Goal: Book appointment/travel/reservation

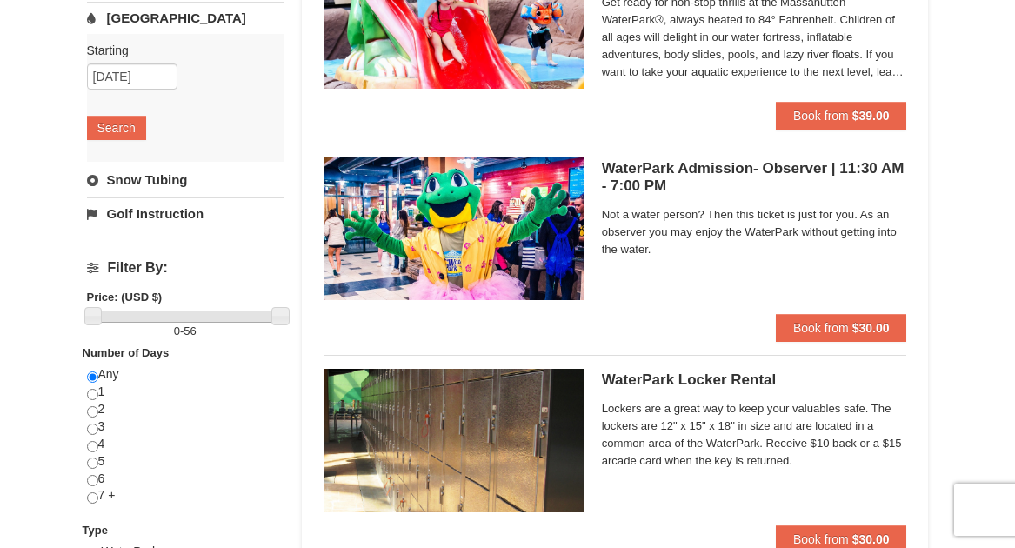
scroll to position [458, 0]
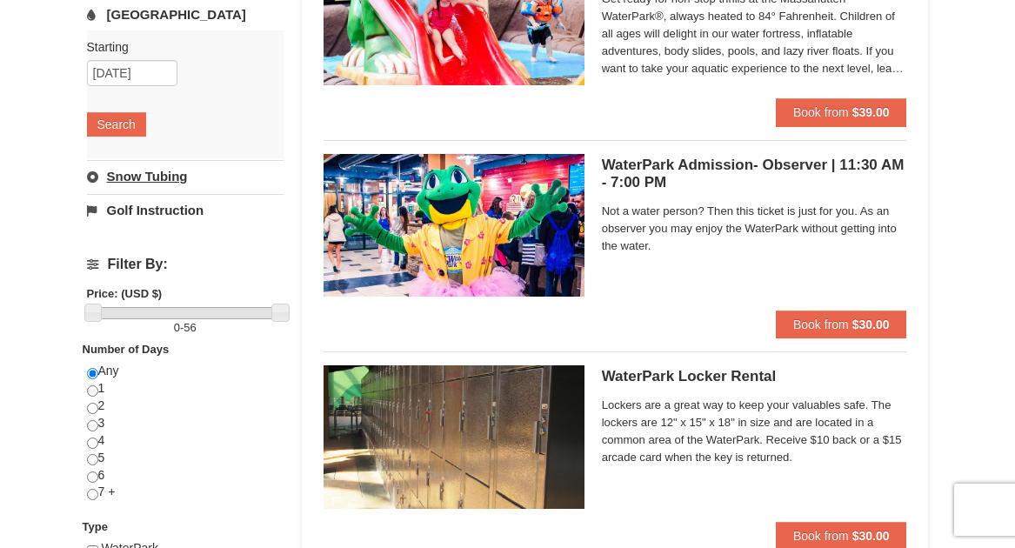
click at [159, 174] on link "Snow Tubing" at bounding box center [185, 176] width 197 height 32
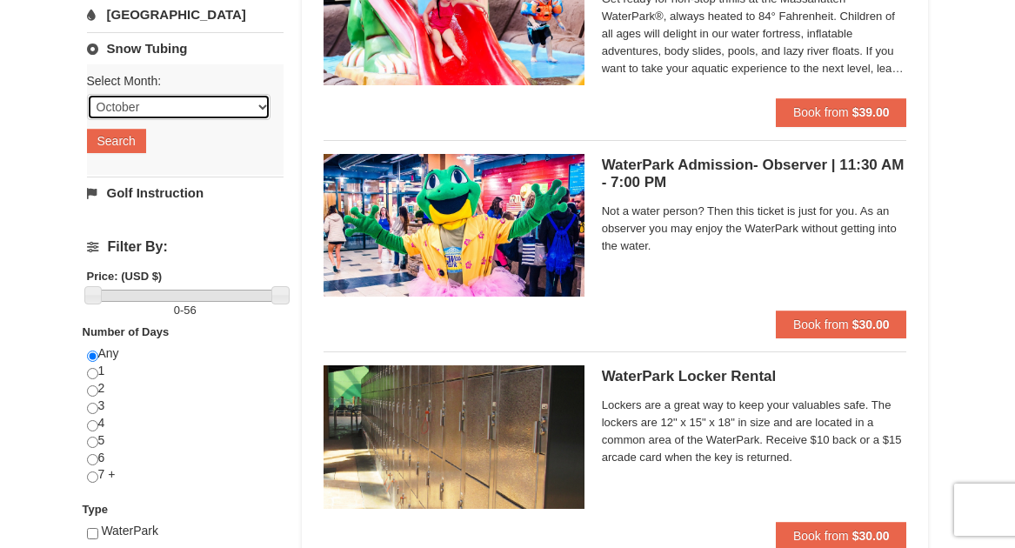
select select "12"
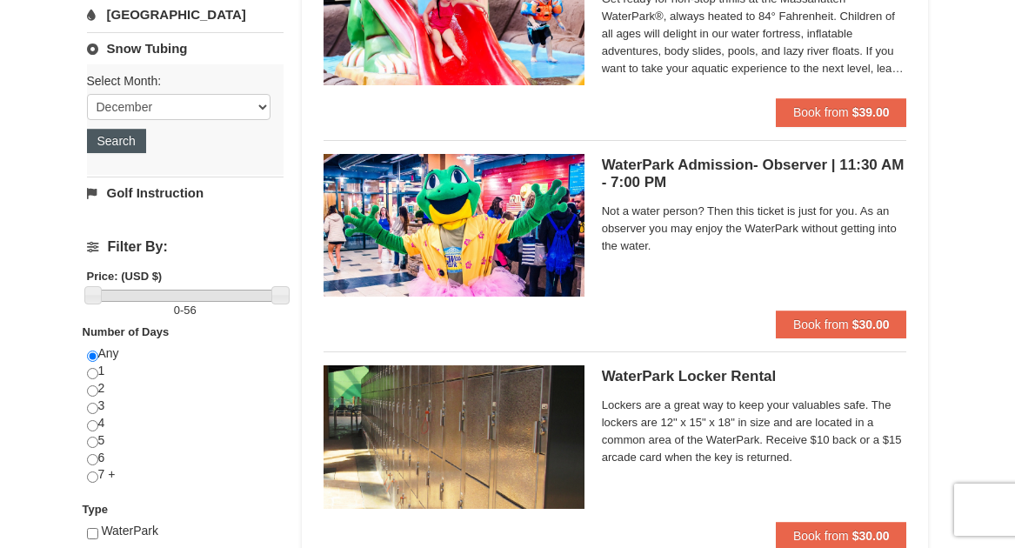
click at [104, 139] on button "Search" at bounding box center [116, 141] width 59 height 24
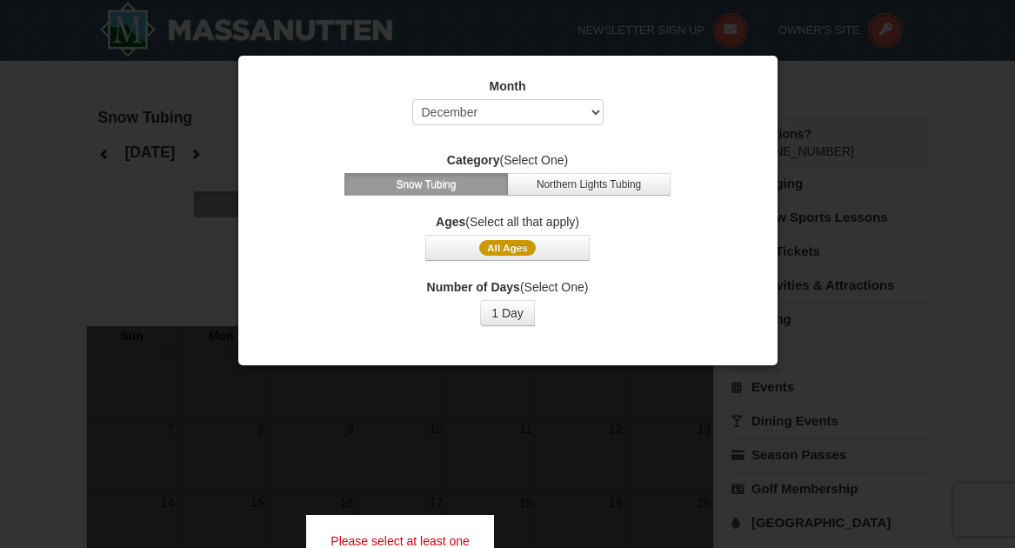
select select "12"
click at [573, 180] on button "Northern Lights Tubing" at bounding box center [589, 184] width 164 height 23
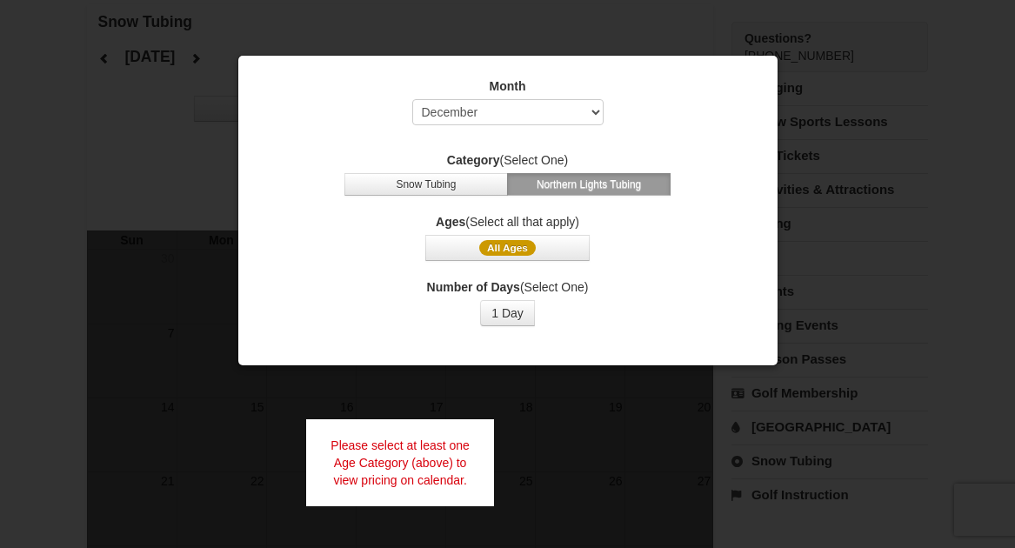
scroll to position [187, 0]
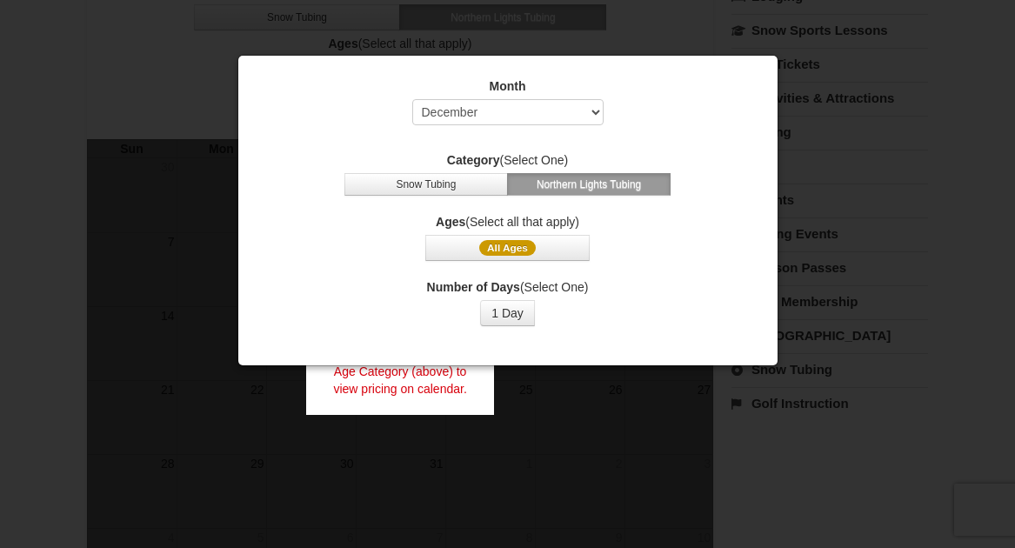
click at [697, 161] on label "Category (Select One)" at bounding box center [508, 159] width 496 height 17
click at [615, 435] on div at bounding box center [507, 274] width 1015 height 548
click at [510, 244] on span "All Ages" at bounding box center [507, 248] width 57 height 16
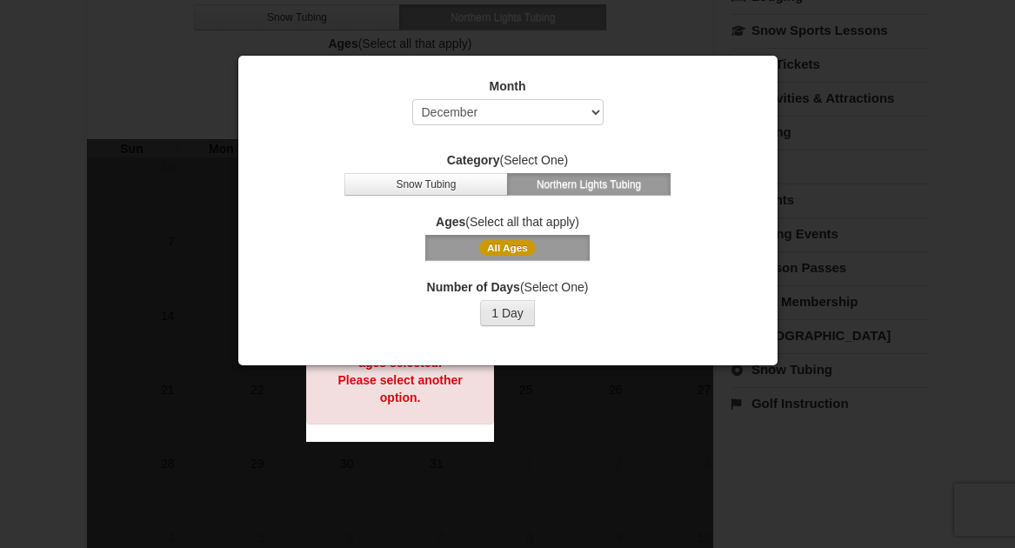
click at [513, 312] on button "1 Day" at bounding box center [507, 313] width 55 height 26
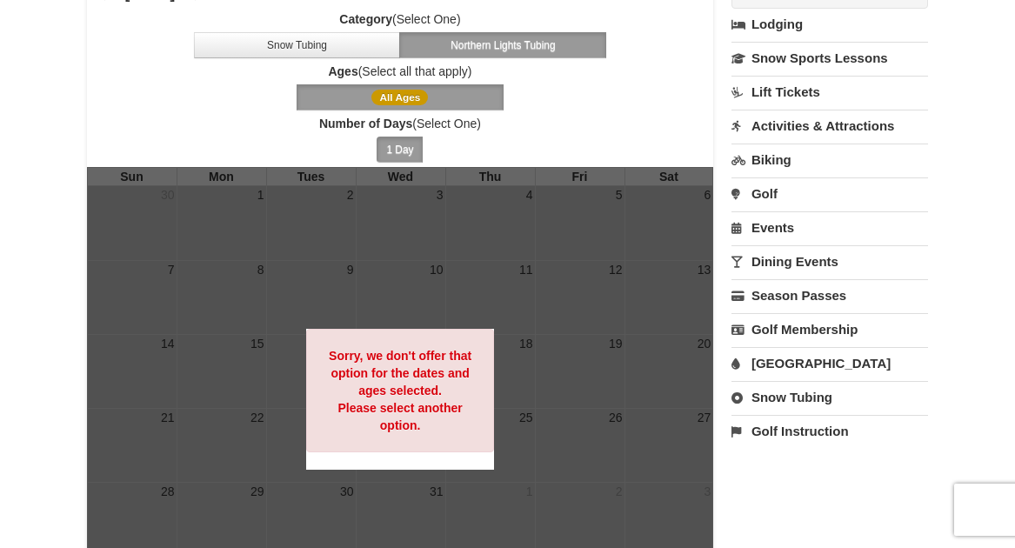
scroll to position [87, 0]
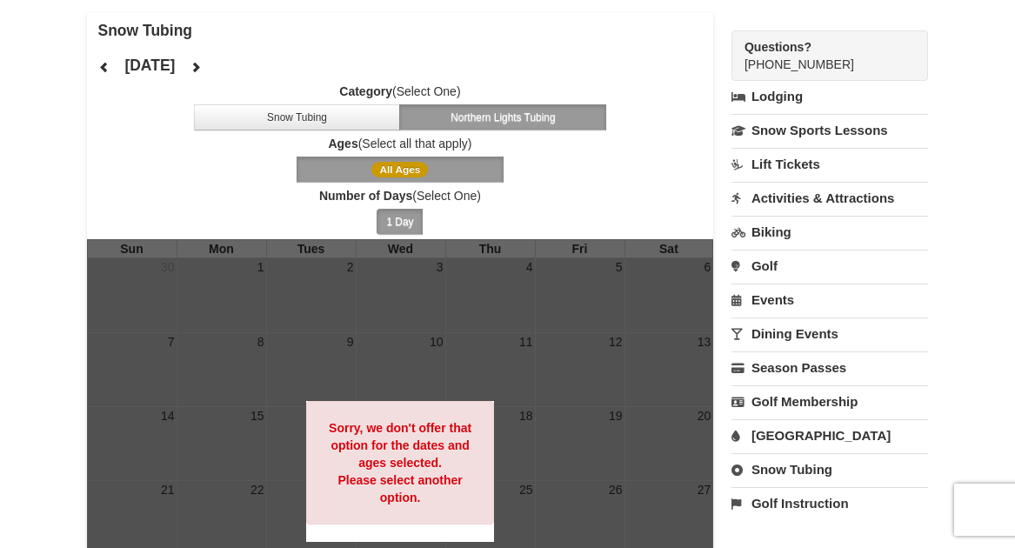
click at [494, 118] on button "Northern Lights Tubing" at bounding box center [502, 117] width 207 height 26
click at [364, 114] on button "Snow Tubing" at bounding box center [297, 117] width 207 height 26
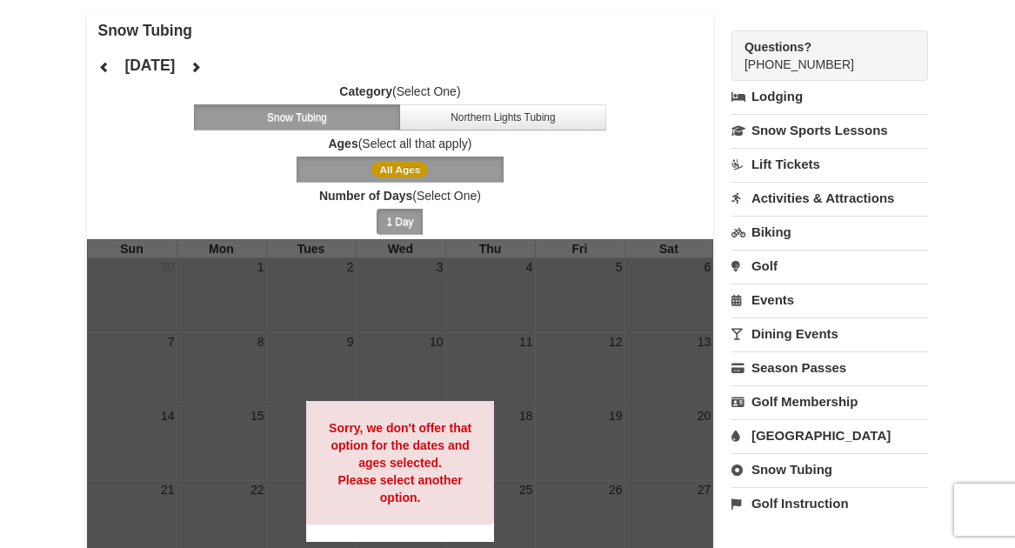
click at [409, 170] on span "All Ages" at bounding box center [399, 170] width 57 height 16
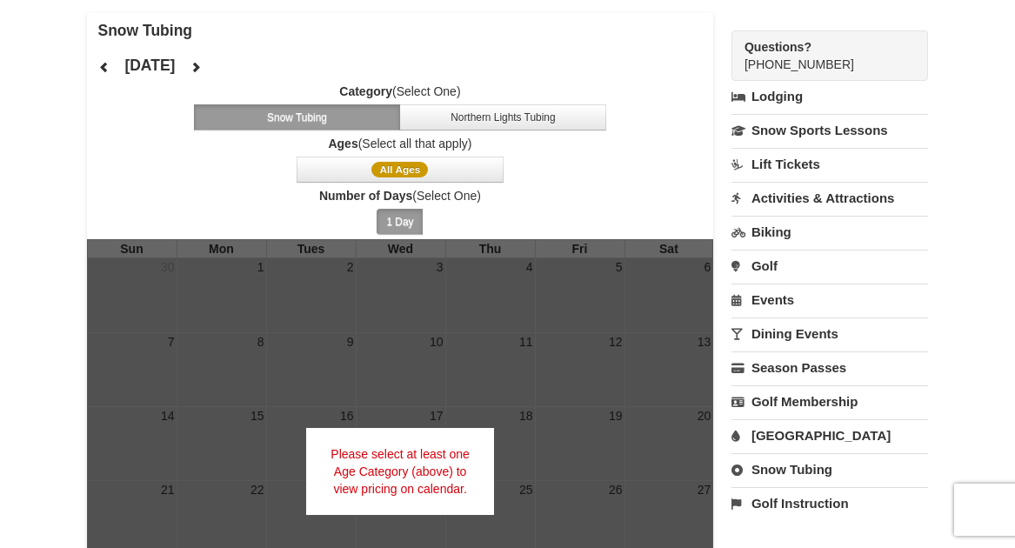
click at [399, 226] on button "1 Day" at bounding box center [400, 222] width 46 height 26
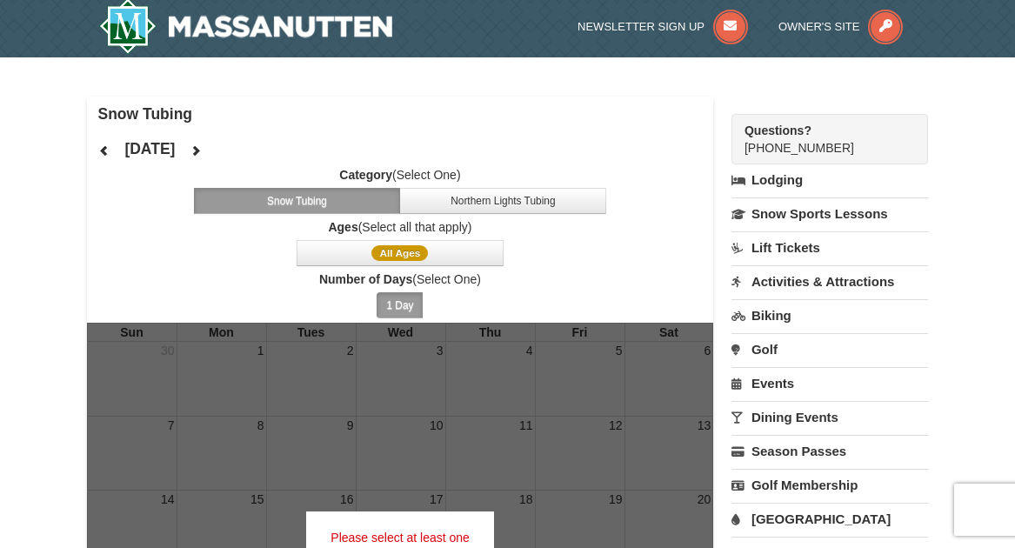
scroll to position [7, 0]
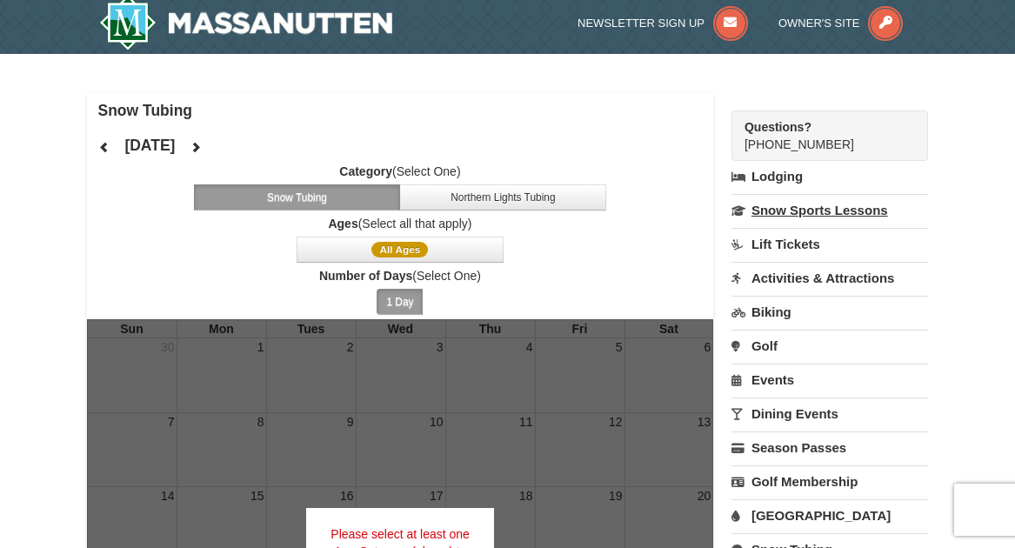
click at [789, 212] on link "Snow Sports Lessons" at bounding box center [830, 210] width 197 height 32
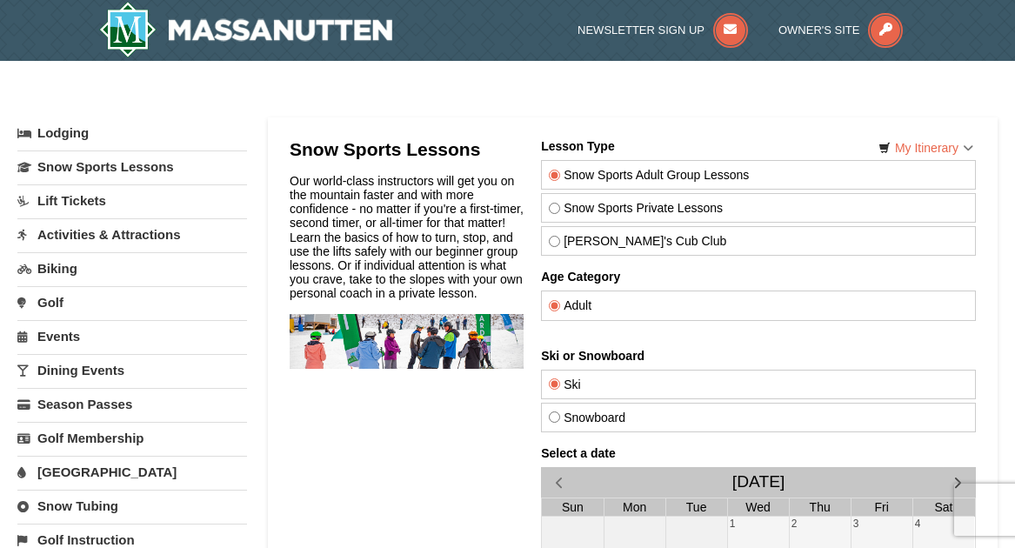
click at [555, 242] on input "Theo's Cub Club" at bounding box center [553, 241] width 11 height 11
radio input "true"
click at [663, 291] on div "Child" at bounding box center [757, 306] width 435 height 30
click at [635, 304] on label "Child" at bounding box center [757, 305] width 419 height 14
click at [559, 304] on input "Child" at bounding box center [553, 305] width 11 height 11
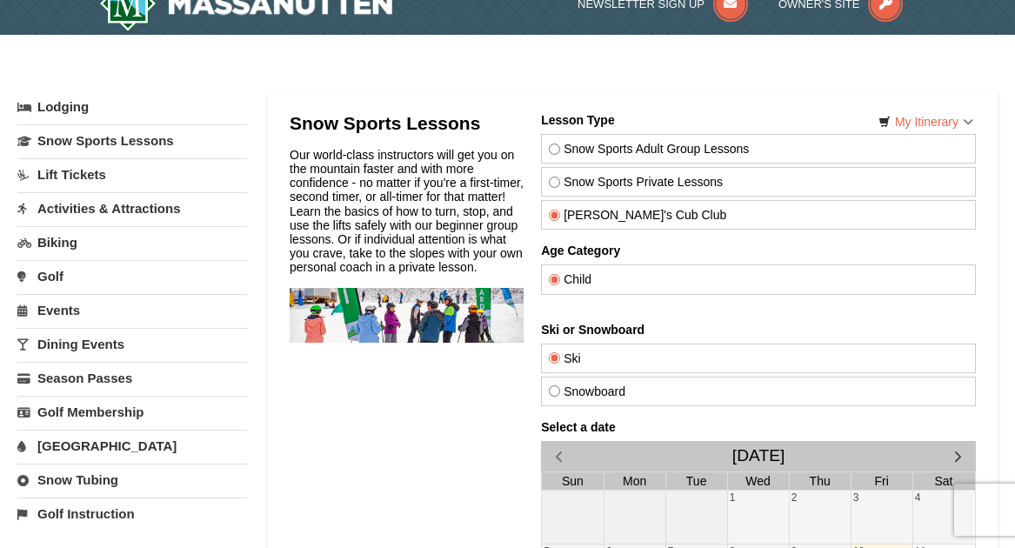
scroll to position [64, 0]
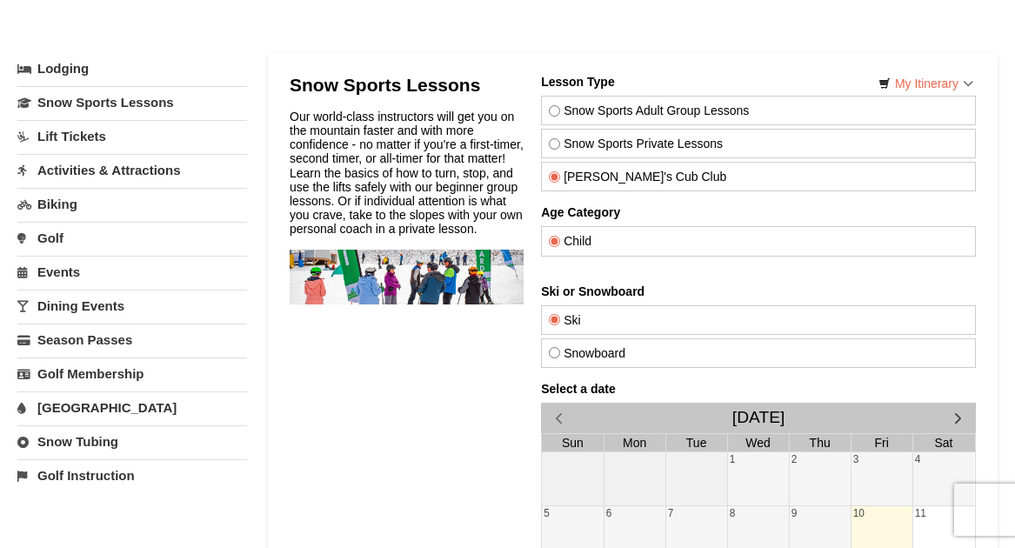
click at [957, 412] on span "button" at bounding box center [957, 418] width 18 height 18
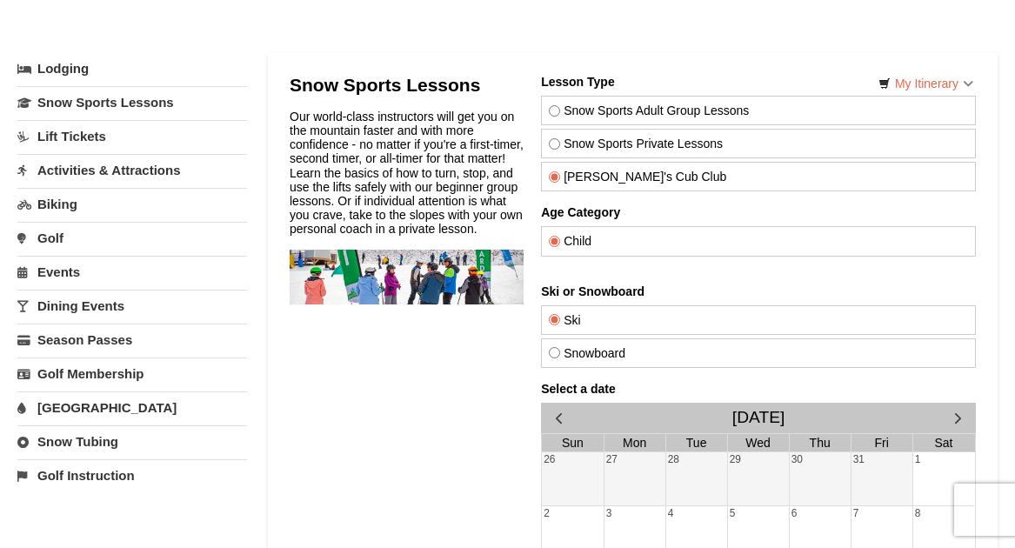
click at [957, 412] on span "button" at bounding box center [957, 418] width 18 height 18
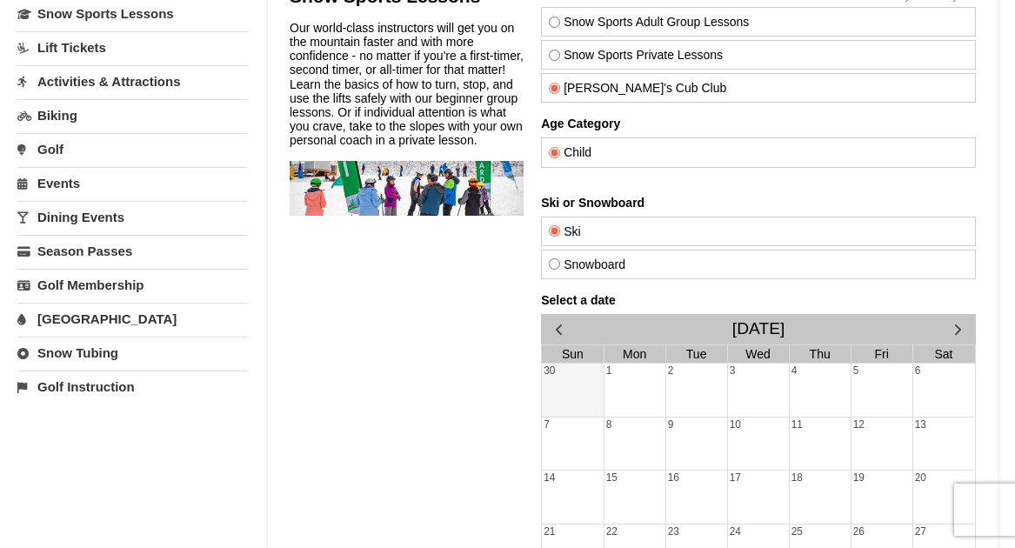
scroll to position [200, 0]
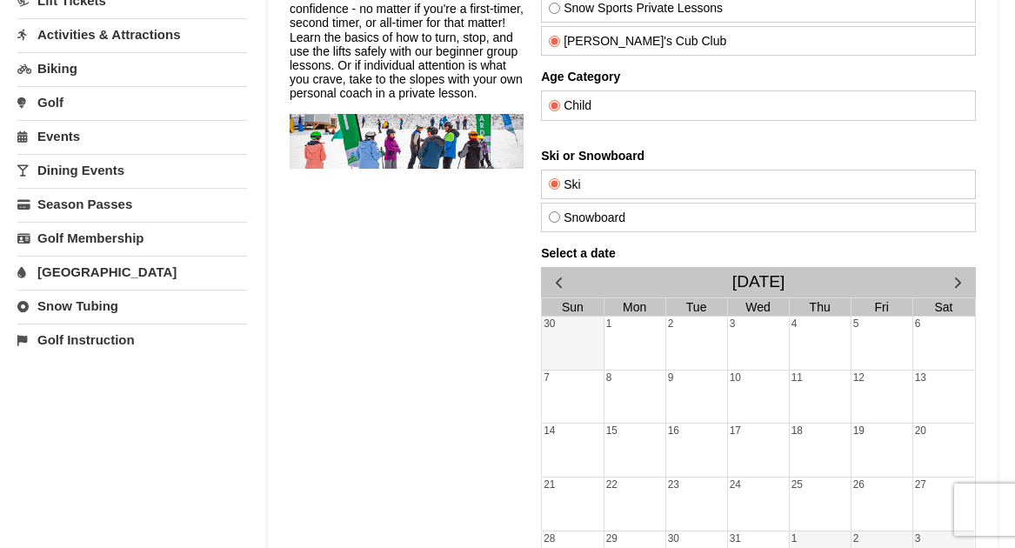
click at [930, 452] on div "20" at bounding box center [943, 450] width 62 height 53
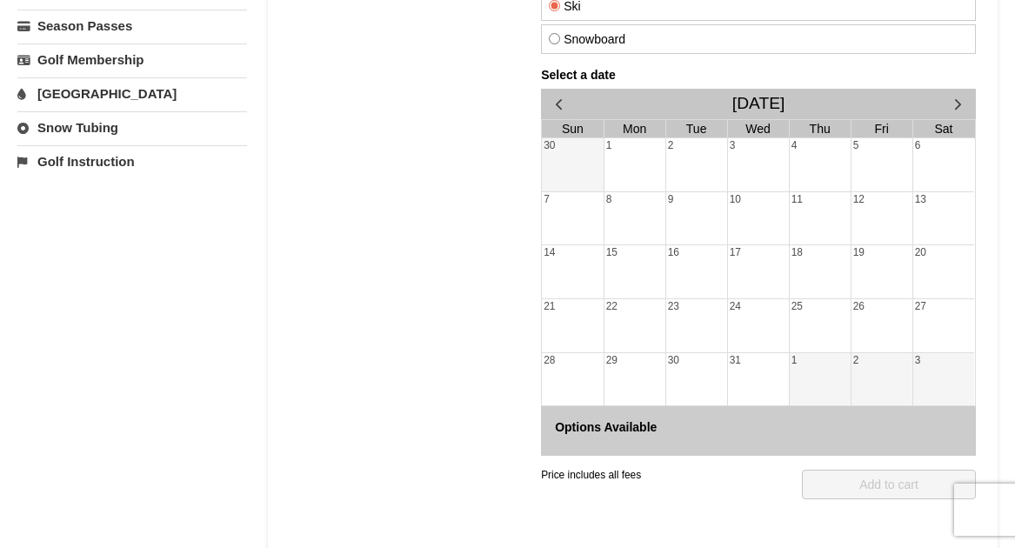
scroll to position [382, 0]
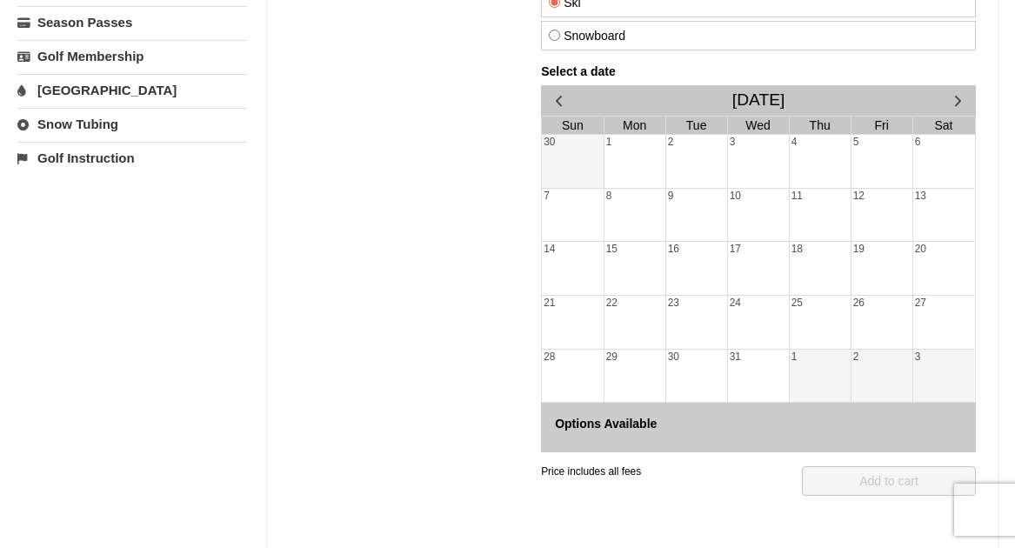
click at [576, 314] on div "21" at bounding box center [572, 322] width 62 height 53
click at [959, 97] on span "button" at bounding box center [957, 100] width 18 height 18
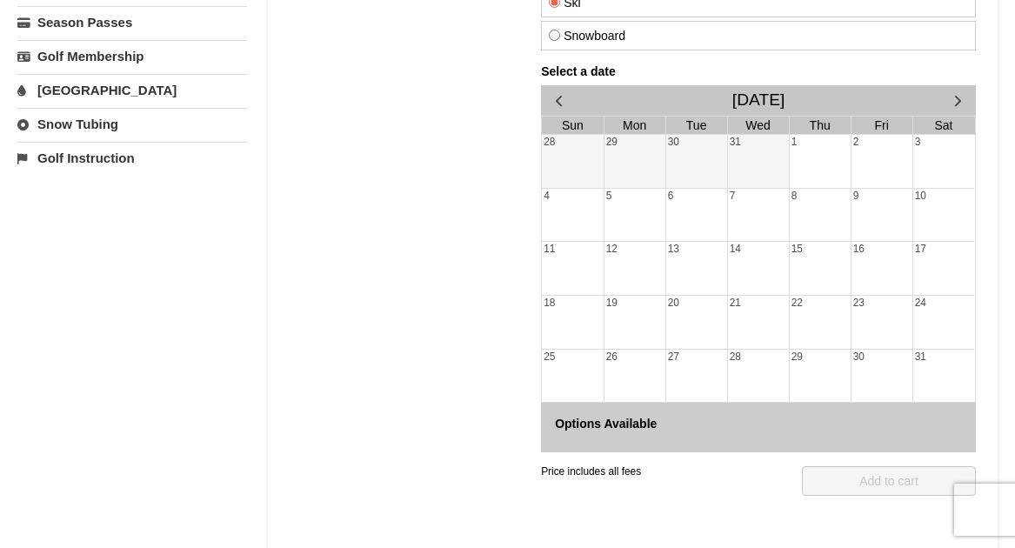
click at [557, 92] on span "button" at bounding box center [558, 100] width 18 height 18
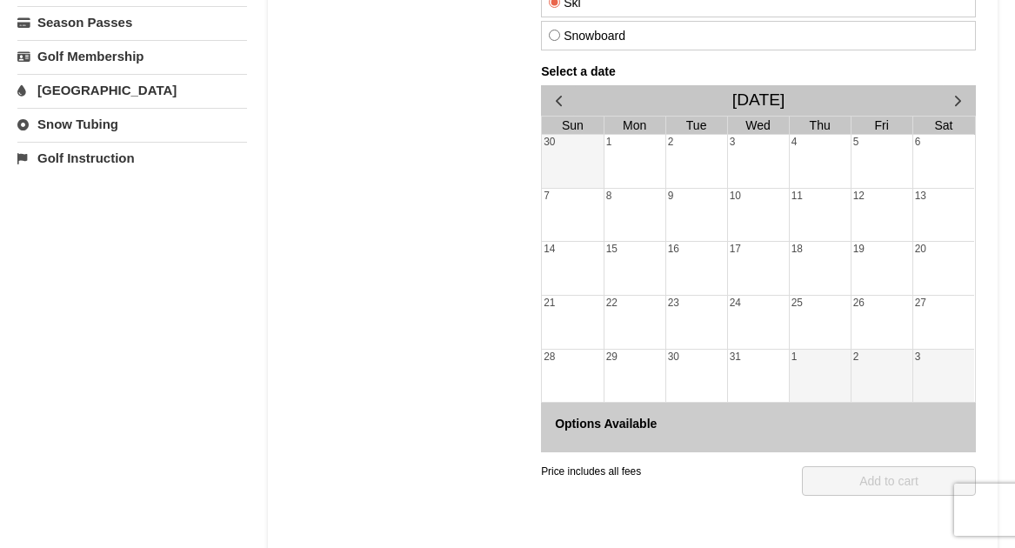
click at [923, 259] on div "20" at bounding box center [943, 268] width 62 height 53
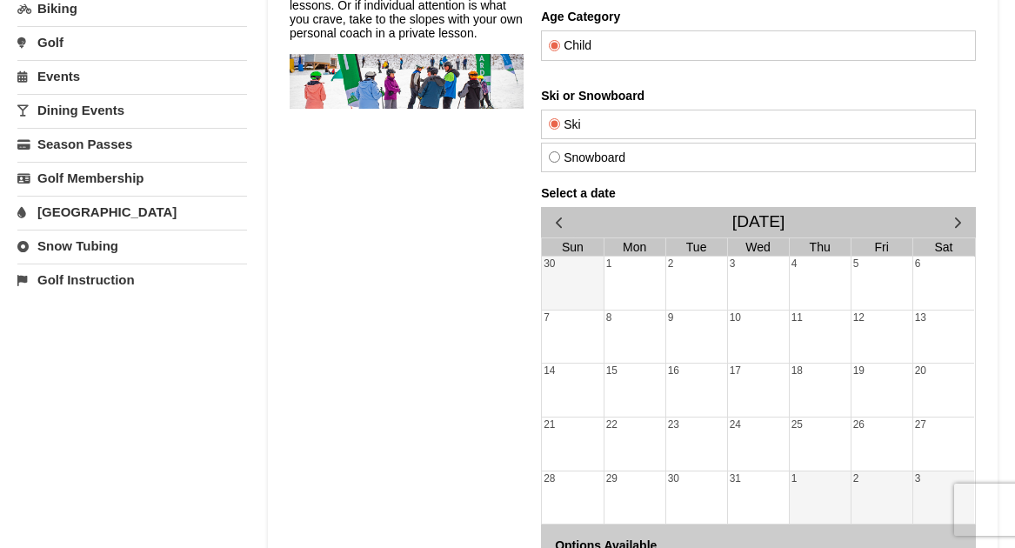
click at [552, 154] on input "Snowboard" at bounding box center [553, 156] width 11 height 11
radio input "true"
click at [944, 378] on div "20" at bounding box center [943, 390] width 62 height 53
click at [555, 122] on input "Ski" at bounding box center [553, 123] width 11 height 11
radio input "true"
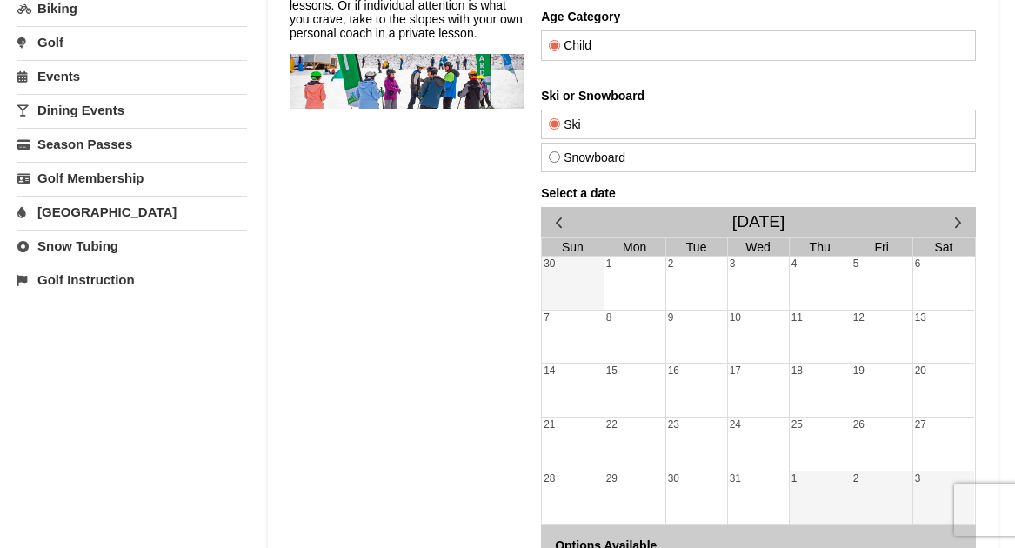
click at [929, 384] on div "20" at bounding box center [943, 390] width 62 height 53
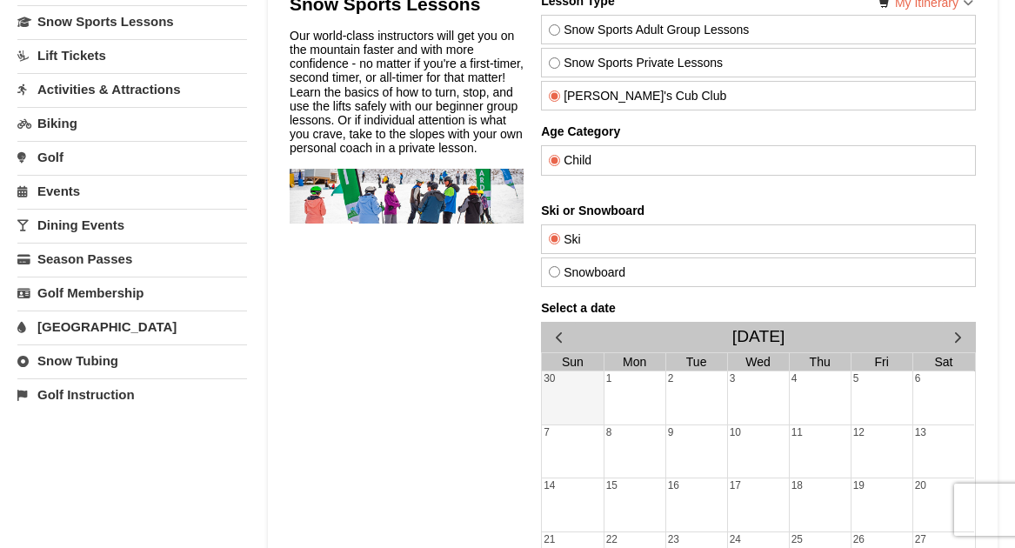
scroll to position [74, 0]
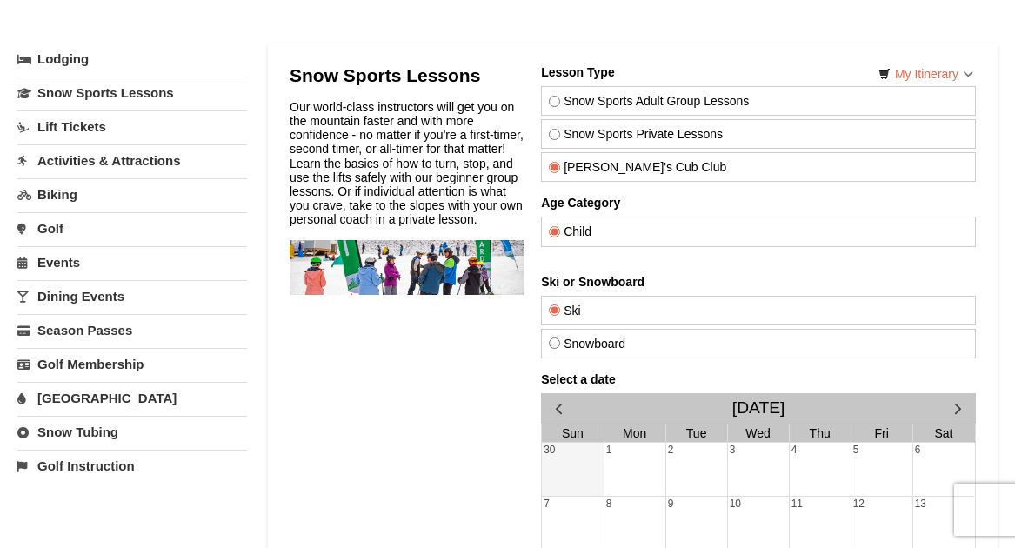
click at [552, 129] on input "Snow Sports Private Lessons" at bounding box center [553, 134] width 11 height 11
radio input "true"
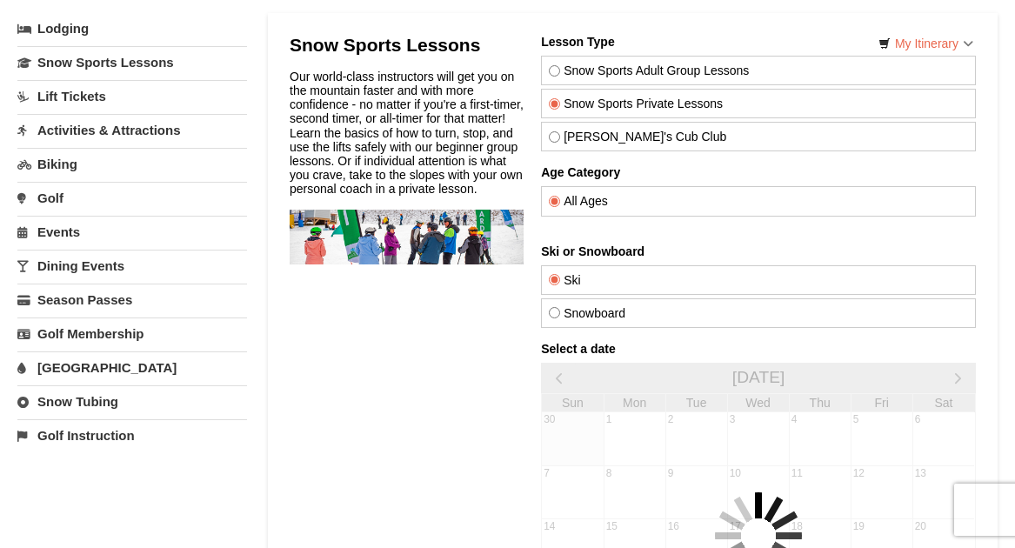
scroll to position [272, 0]
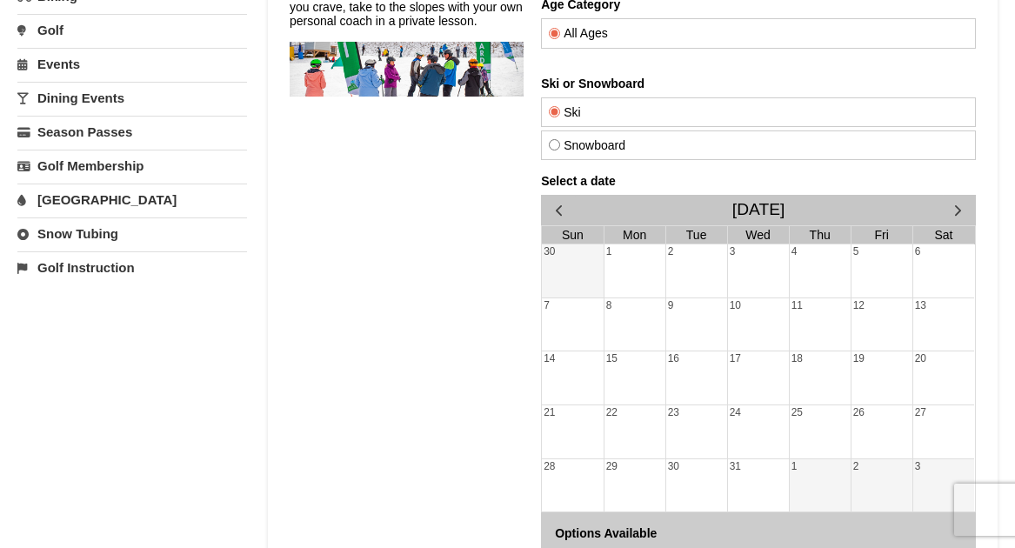
click at [940, 383] on div "20" at bounding box center [943, 377] width 62 height 53
click at [73, 237] on link "Snow Tubing" at bounding box center [132, 233] width 230 height 32
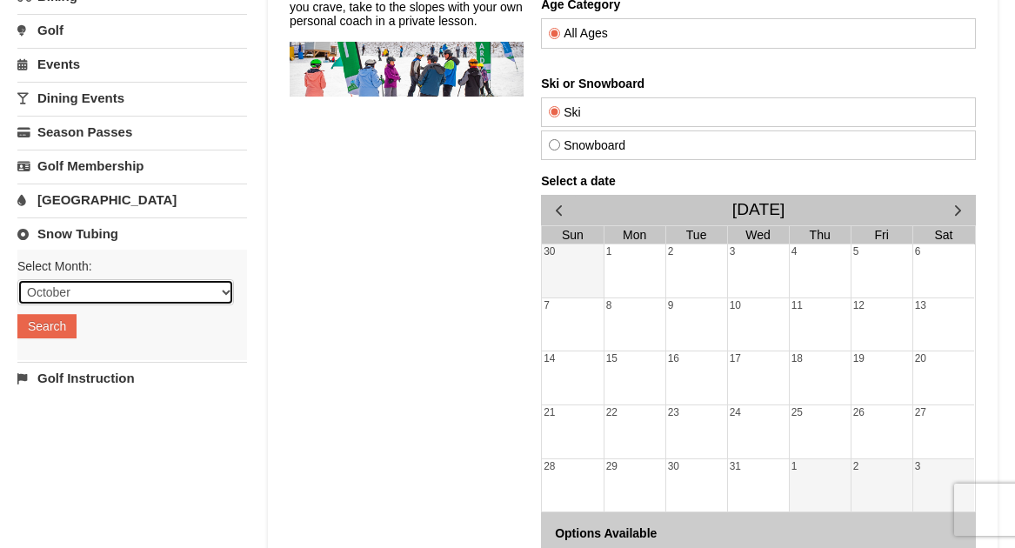
select select "12"
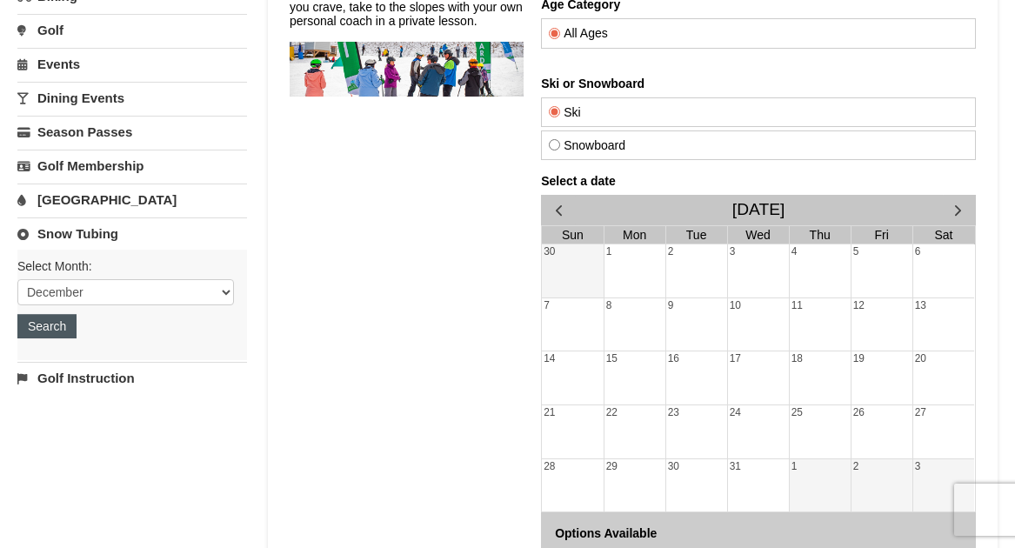
click at [48, 328] on button "Search" at bounding box center [46, 326] width 59 height 24
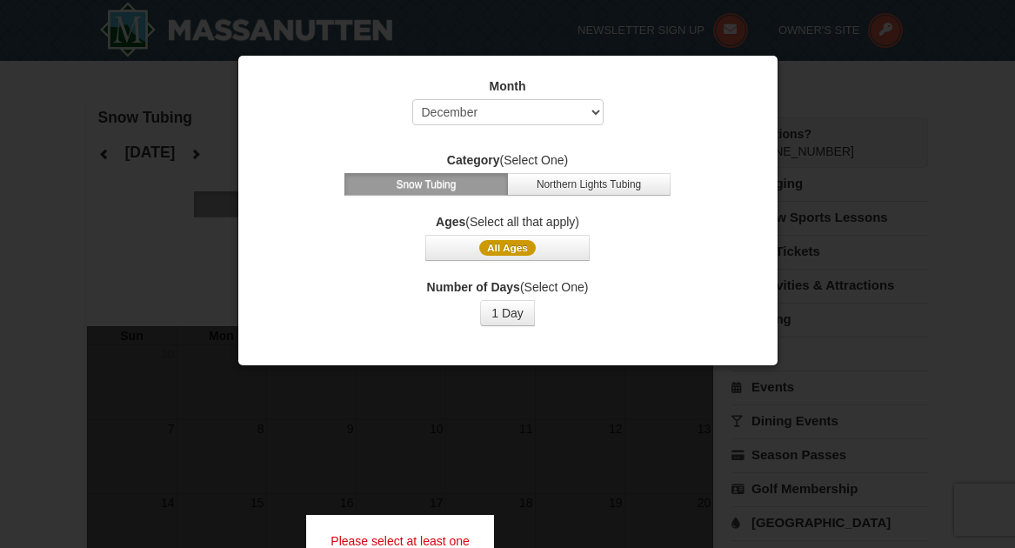
select select "12"
click at [504, 311] on button "1 Day" at bounding box center [507, 313] width 55 height 26
click at [506, 243] on span "All Ages" at bounding box center [507, 248] width 57 height 16
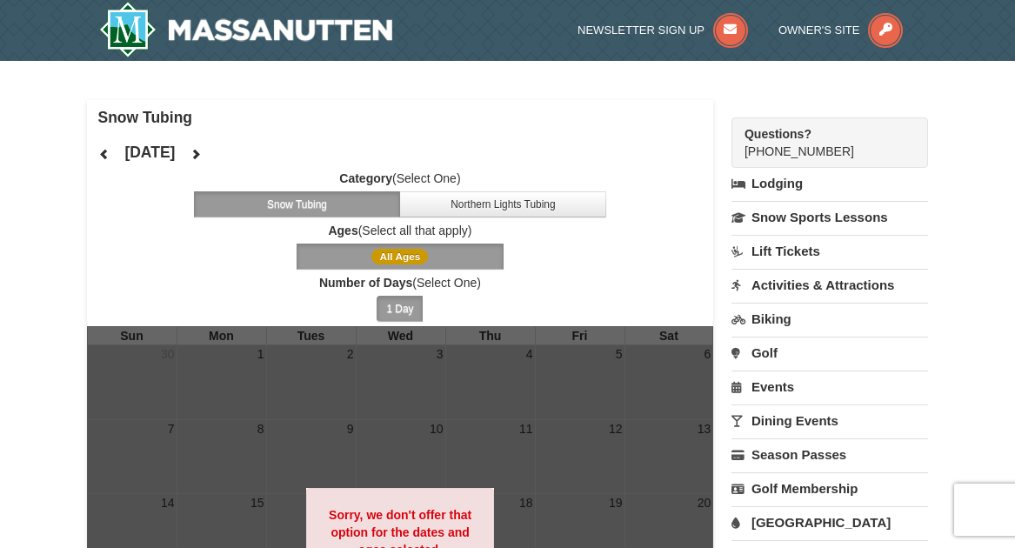
click at [312, 32] on img at bounding box center [246, 30] width 294 height 56
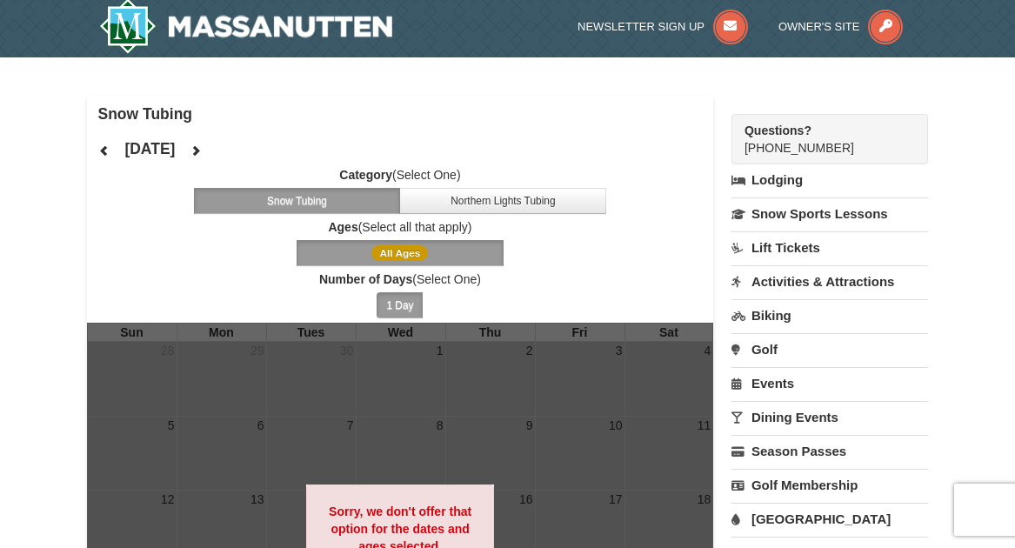
click at [213, 143] on button at bounding box center [195, 150] width 35 height 26
click at [202, 150] on icon at bounding box center [196, 150] width 12 height 12
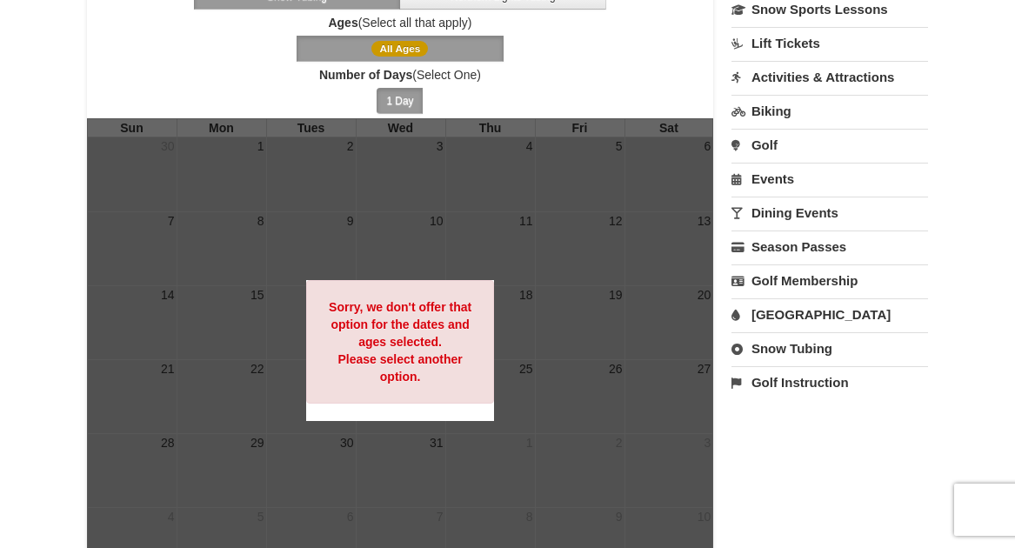
scroll to position [90, 0]
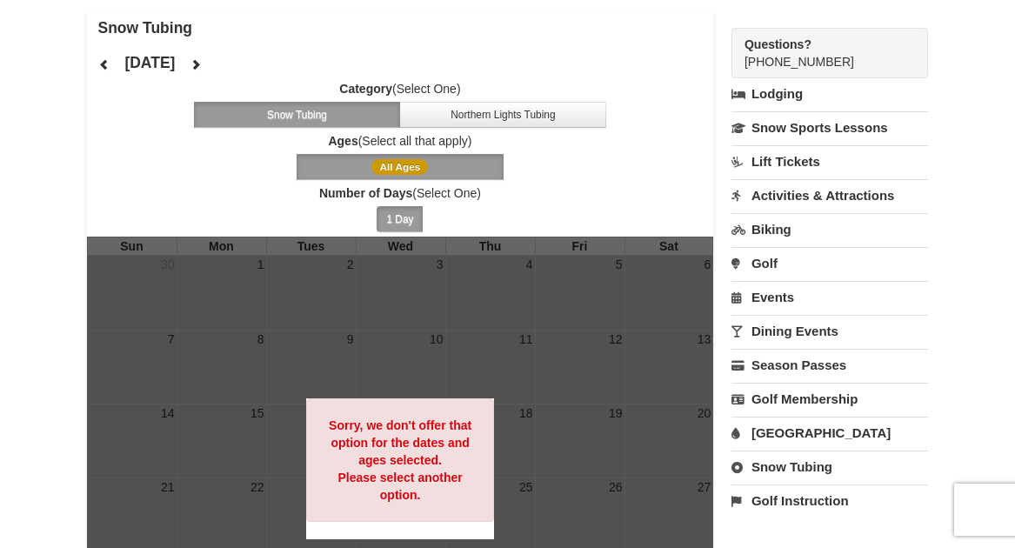
click at [202, 66] on icon at bounding box center [196, 64] width 12 height 12
click at [107, 64] on icon at bounding box center [104, 64] width 12 height 12
click at [787, 333] on link "Dining Events" at bounding box center [830, 331] width 197 height 32
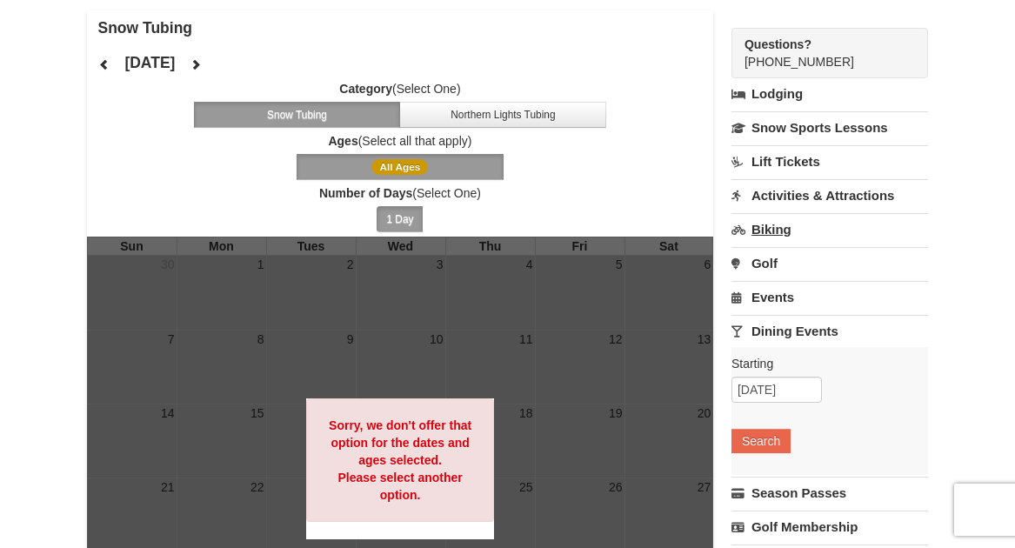
scroll to position [0, 0]
